Goal: Find specific fact: Find specific fact

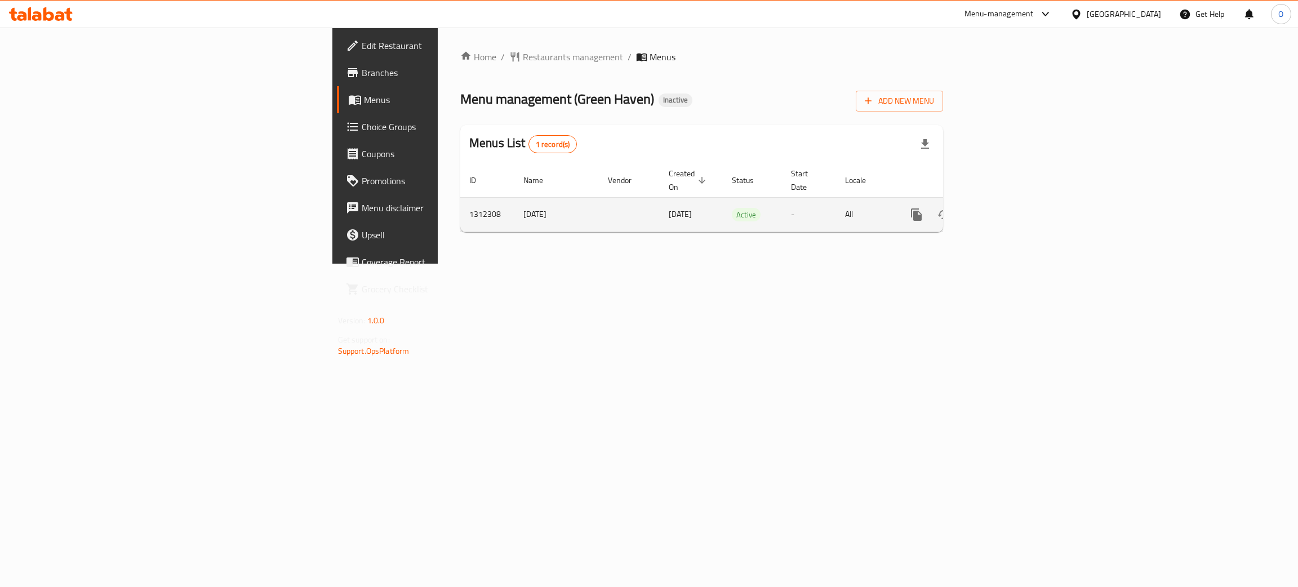
click at [1011, 204] on link "enhanced table" at bounding box center [997, 214] width 27 height 27
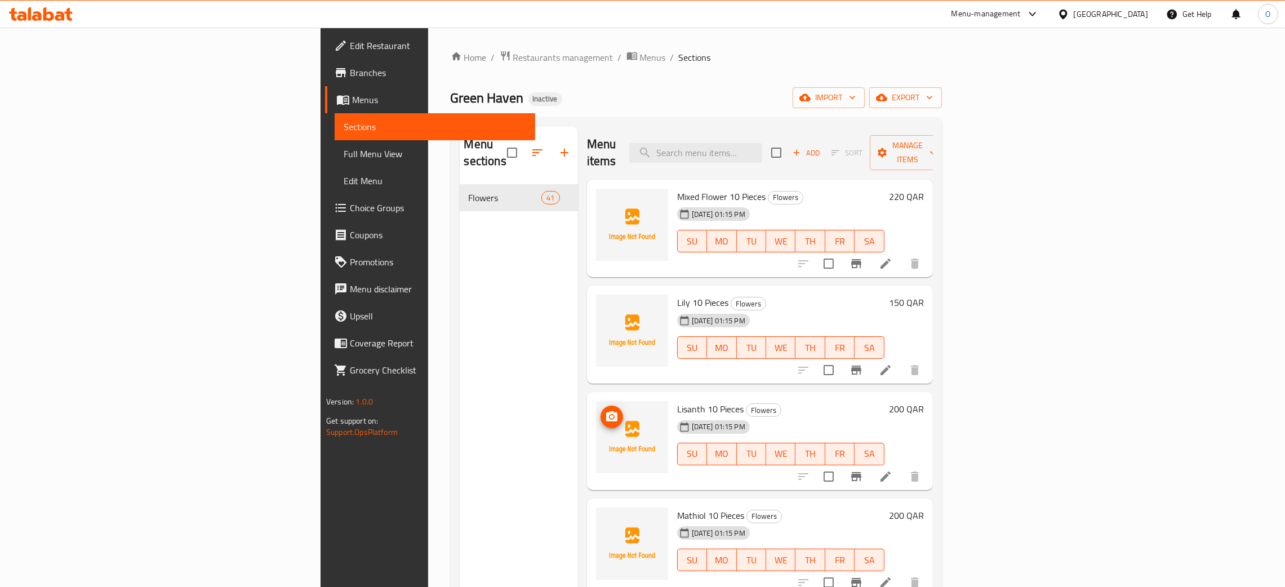
click at [344, 151] on span "Full Menu View" at bounding box center [435, 154] width 183 height 14
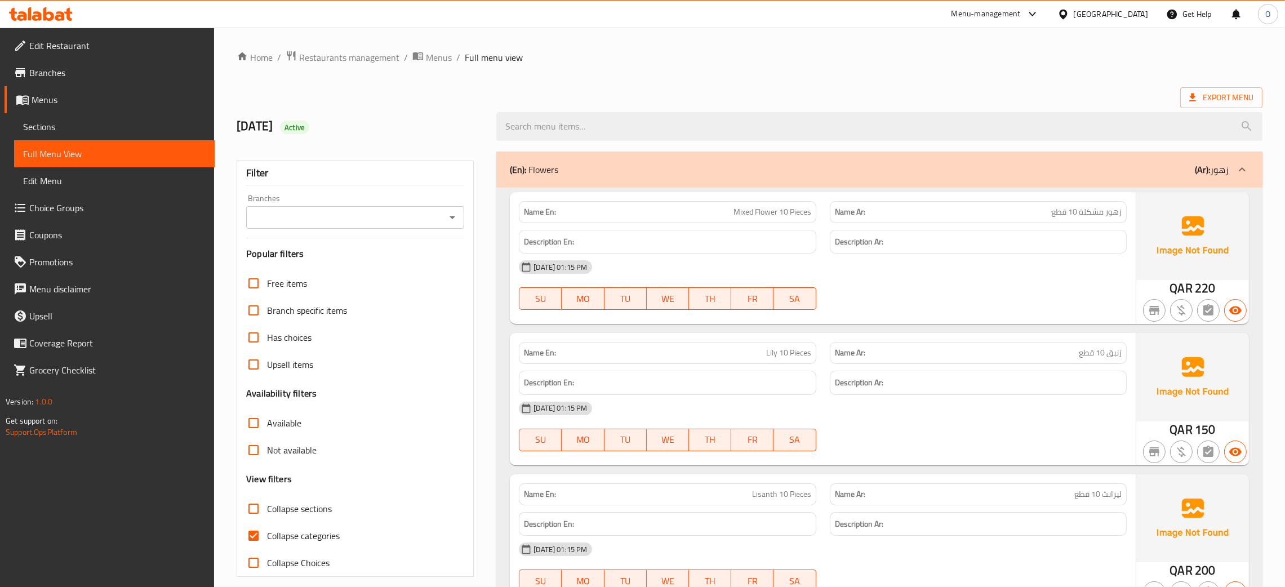
click at [624, 126] on input "search" at bounding box center [879, 126] width 766 height 29
paste input "10 Pcs Pink Lily"
drag, startPoint x: 555, startPoint y: 131, endPoint x: 323, endPoint y: 109, distance: 233.1
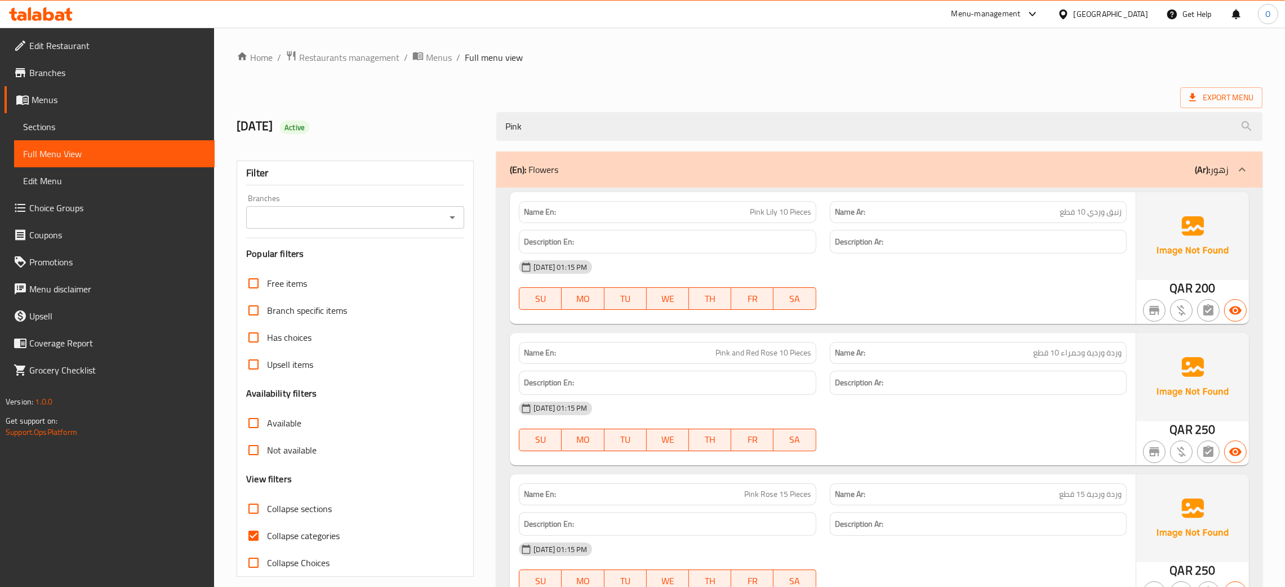
paste input "Rose"
click at [227, 69] on div "Home / Restaurants management / Menus / Full menu view Export Menu [DATE] Activ…" at bounding box center [749, 410] width 1071 height 764
paste input "20 Pcs White"
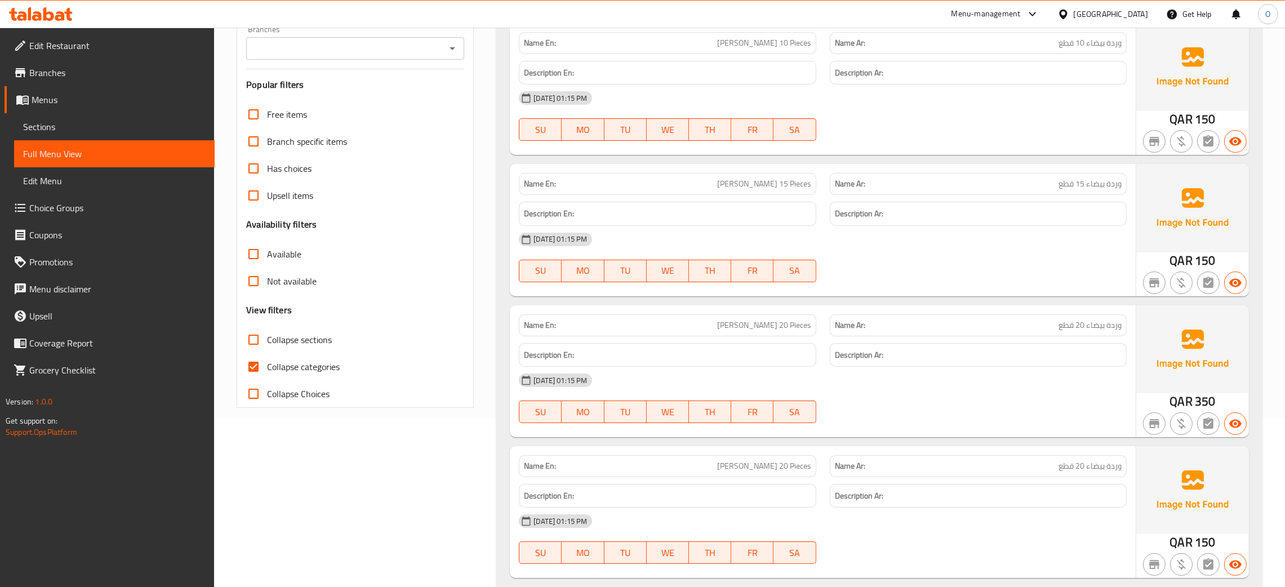
scroll to position [205, 0]
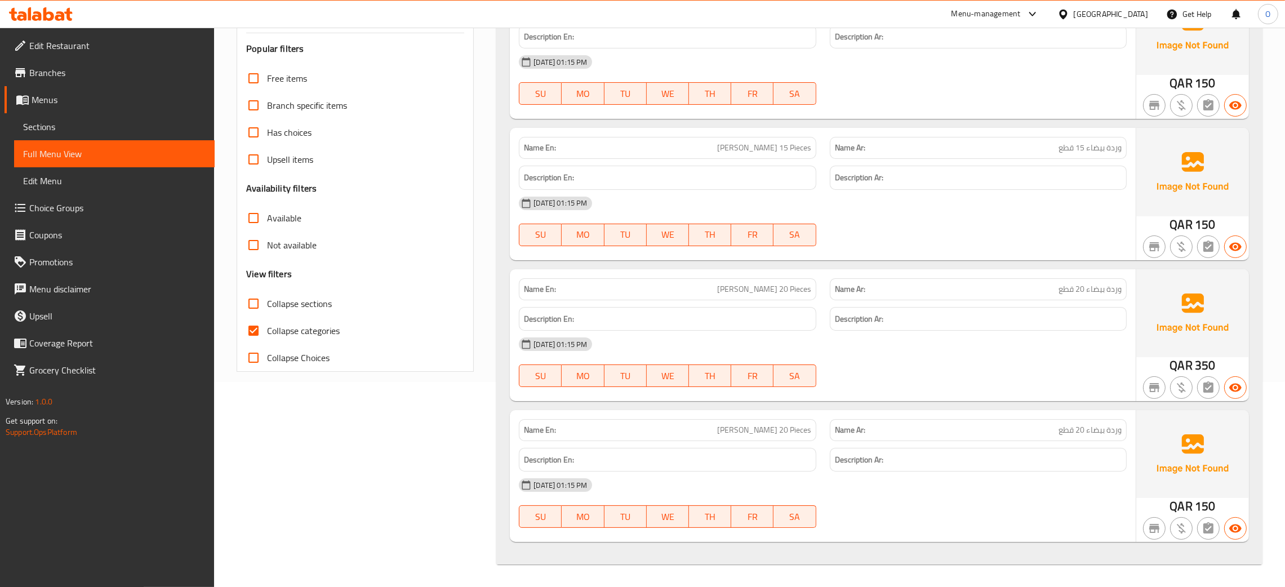
type input "[PERSON_NAME]"
drag, startPoint x: 739, startPoint y: 290, endPoint x: 813, endPoint y: 287, distance: 73.9
click at [813, 287] on div "Name En: [PERSON_NAME] 20 Pieces" at bounding box center [667, 289] width 297 height 22
copy span "[PERSON_NAME] 20 Pieces"
drag, startPoint x: 744, startPoint y: 288, endPoint x: 785, endPoint y: 402, distance: 120.5
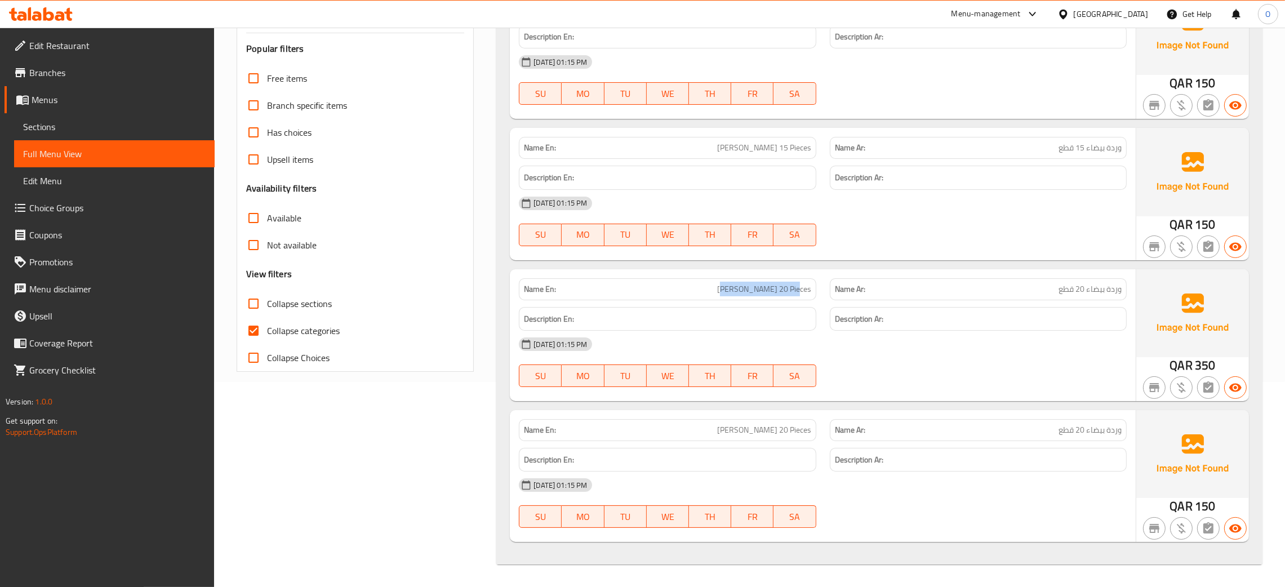
click at [812, 288] on div "Name En: [PERSON_NAME] 20 Pieces" at bounding box center [667, 289] width 297 height 22
drag, startPoint x: 744, startPoint y: 424, endPoint x: 833, endPoint y: 424, distance: 89.0
click at [822, 424] on div "Name En: [PERSON_NAME] 20 Pieces Name Ar: وردة بيضاء 20 قطع" at bounding box center [822, 429] width 621 height 35
drag, startPoint x: 1225, startPoint y: 368, endPoint x: 1190, endPoint y: 368, distance: 34.4
click at [1190, 368] on div "QAR 350" at bounding box center [1192, 335] width 113 height 132
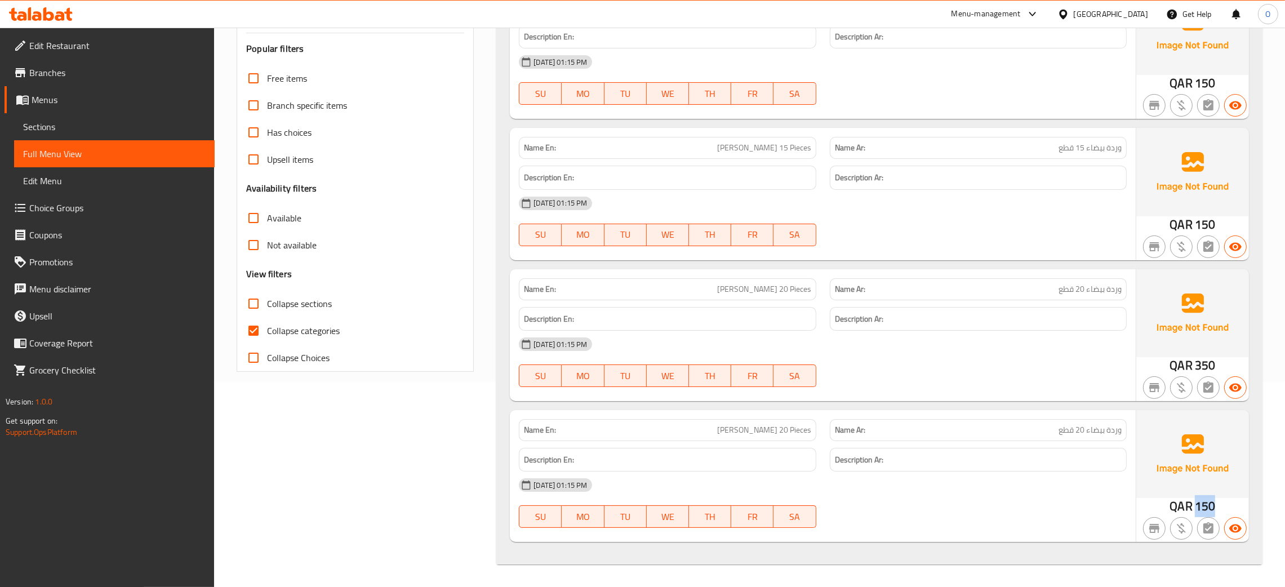
drag, startPoint x: 1217, startPoint y: 509, endPoint x: 1194, endPoint y: 506, distance: 23.3
click at [1194, 506] on div "QAR 150" at bounding box center [1192, 476] width 113 height 132
click at [772, 435] on span "[PERSON_NAME] 20 Pieces" at bounding box center [764, 430] width 94 height 12
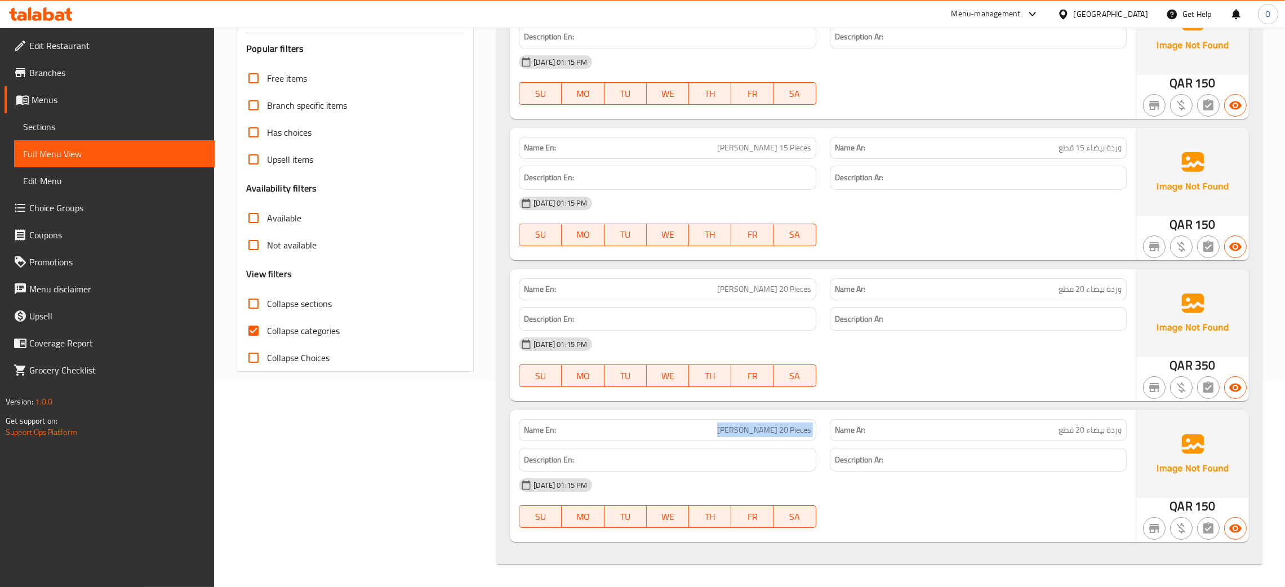
copy span "[PERSON_NAME] 20 Pieces"
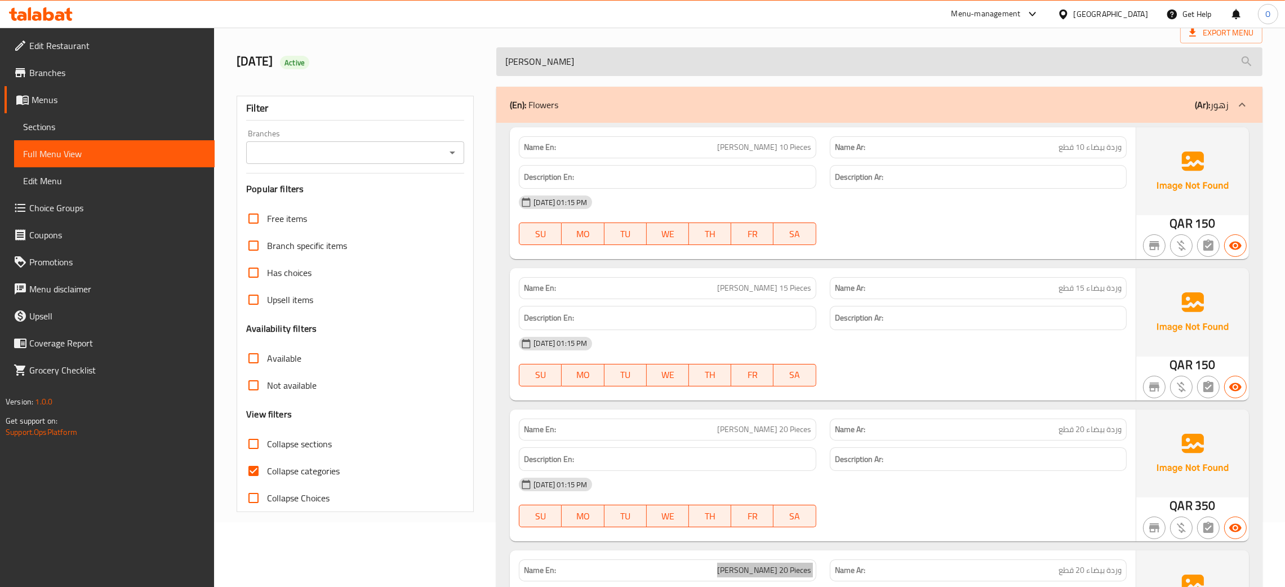
scroll to position [0, 0]
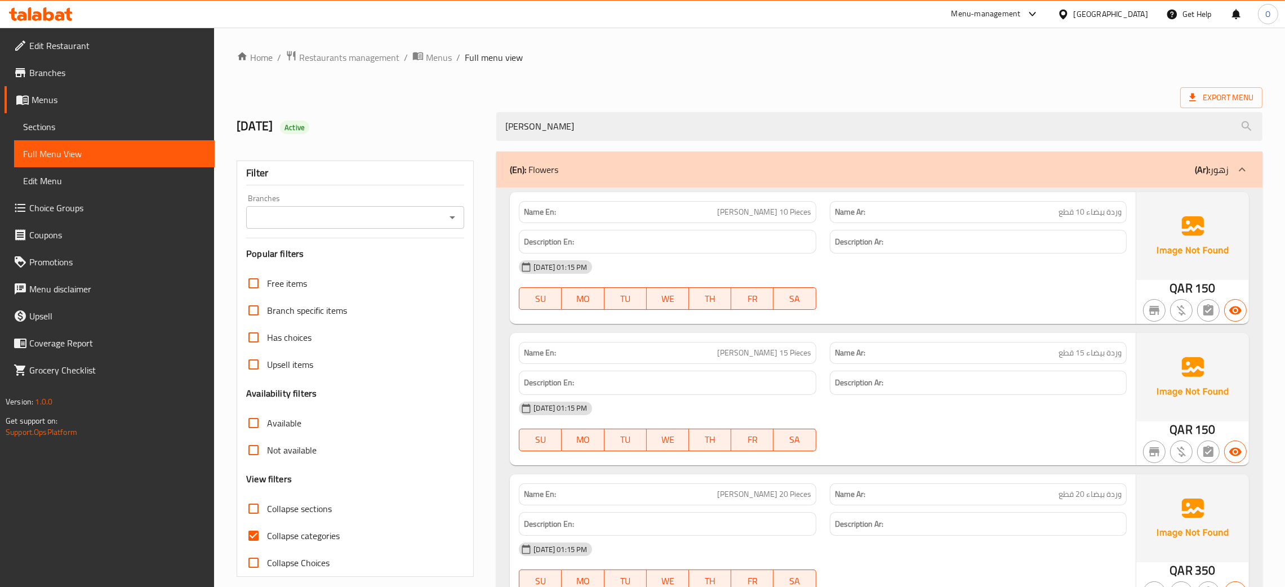
drag, startPoint x: 633, startPoint y: 126, endPoint x: 323, endPoint y: 92, distance: 311.1
click at [350, 92] on div "Home / Restaurants management / Menus / Full menu view Export Menu [DATE] Activ…" at bounding box center [750, 409] width 1026 height 719
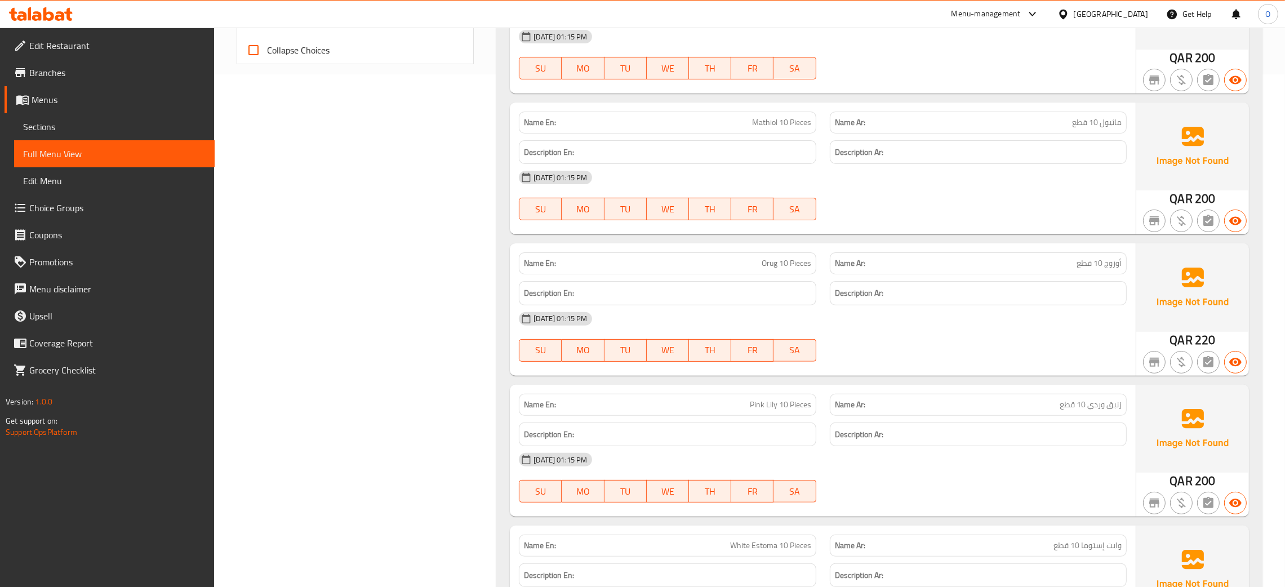
scroll to position [1098, 0]
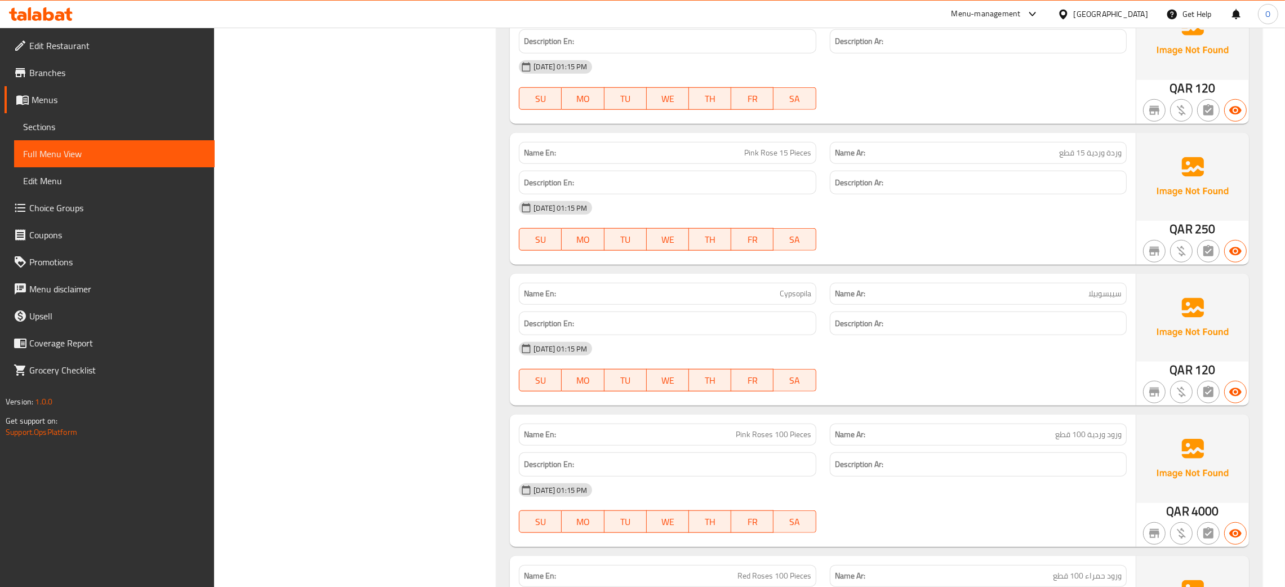
click at [950, 377] on div "[DATE] 01:15 PM SU MO TU WE TH FR SA" at bounding box center [822, 366] width 621 height 63
